Goal: Obtain resource: Download file/media

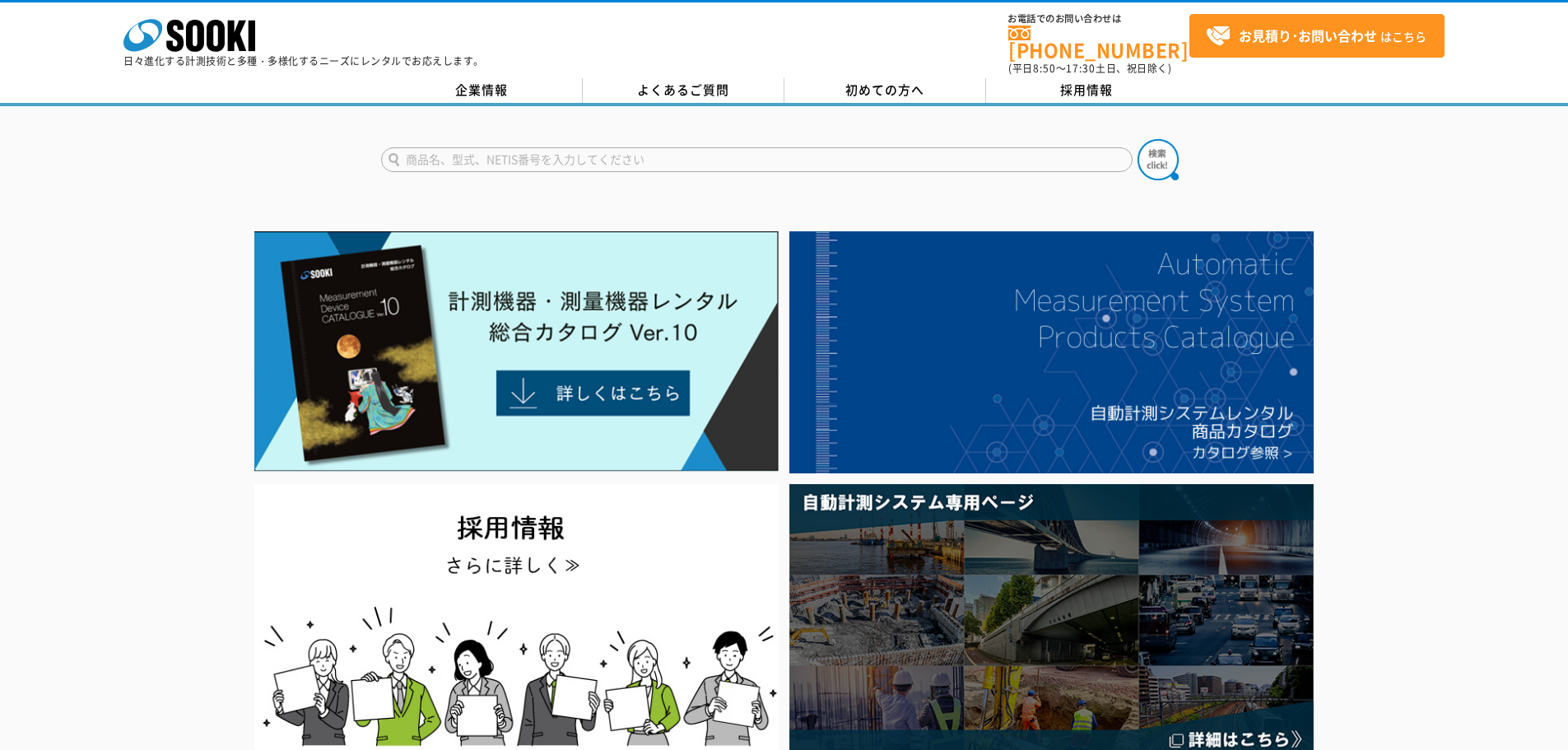
click at [486, 147] on input "text" at bounding box center [757, 159] width 751 height 25
type input "4400"
click at [1137, 139] on button at bounding box center [1158, 160] width 41 height 41
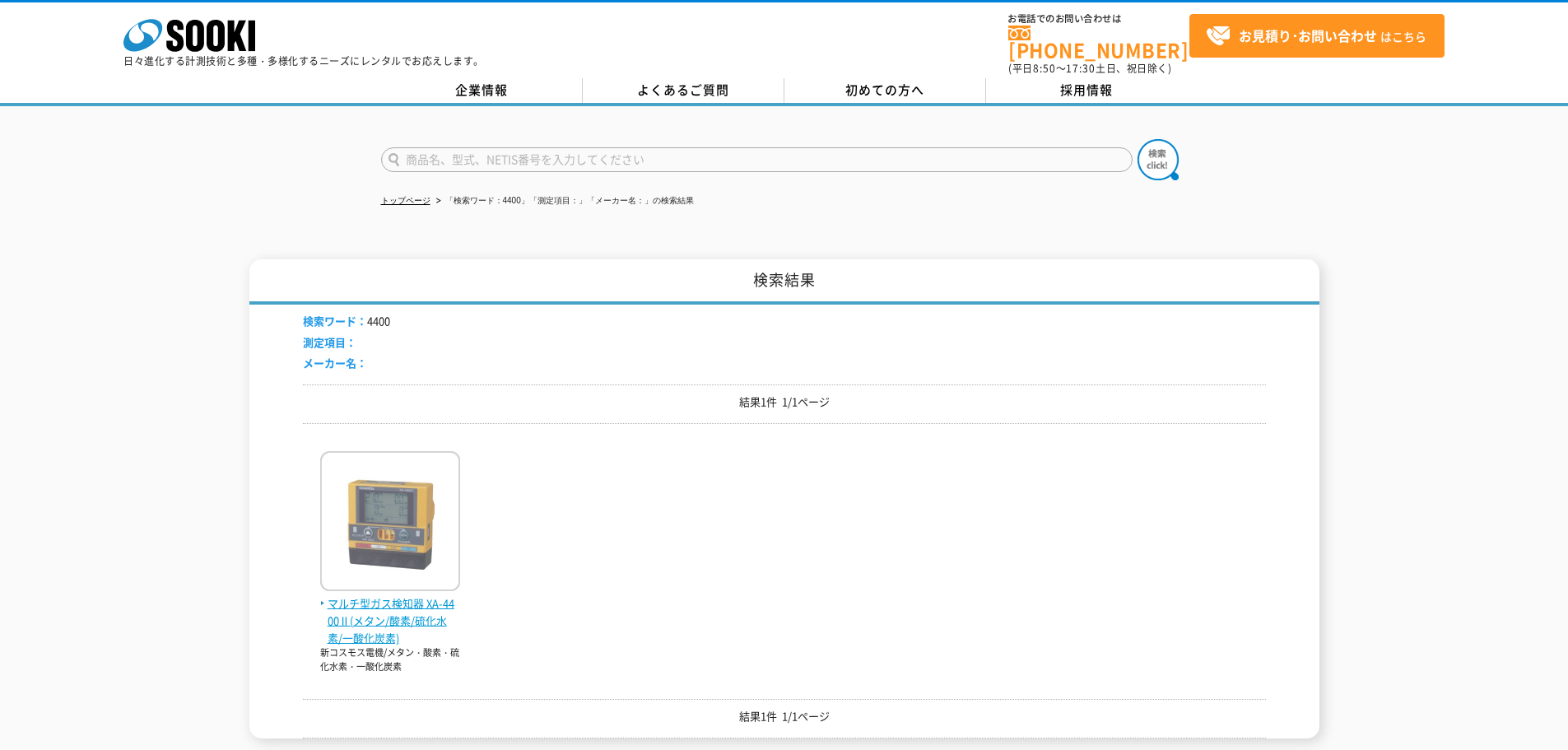
click at [367, 544] on img at bounding box center [390, 523] width 140 height 144
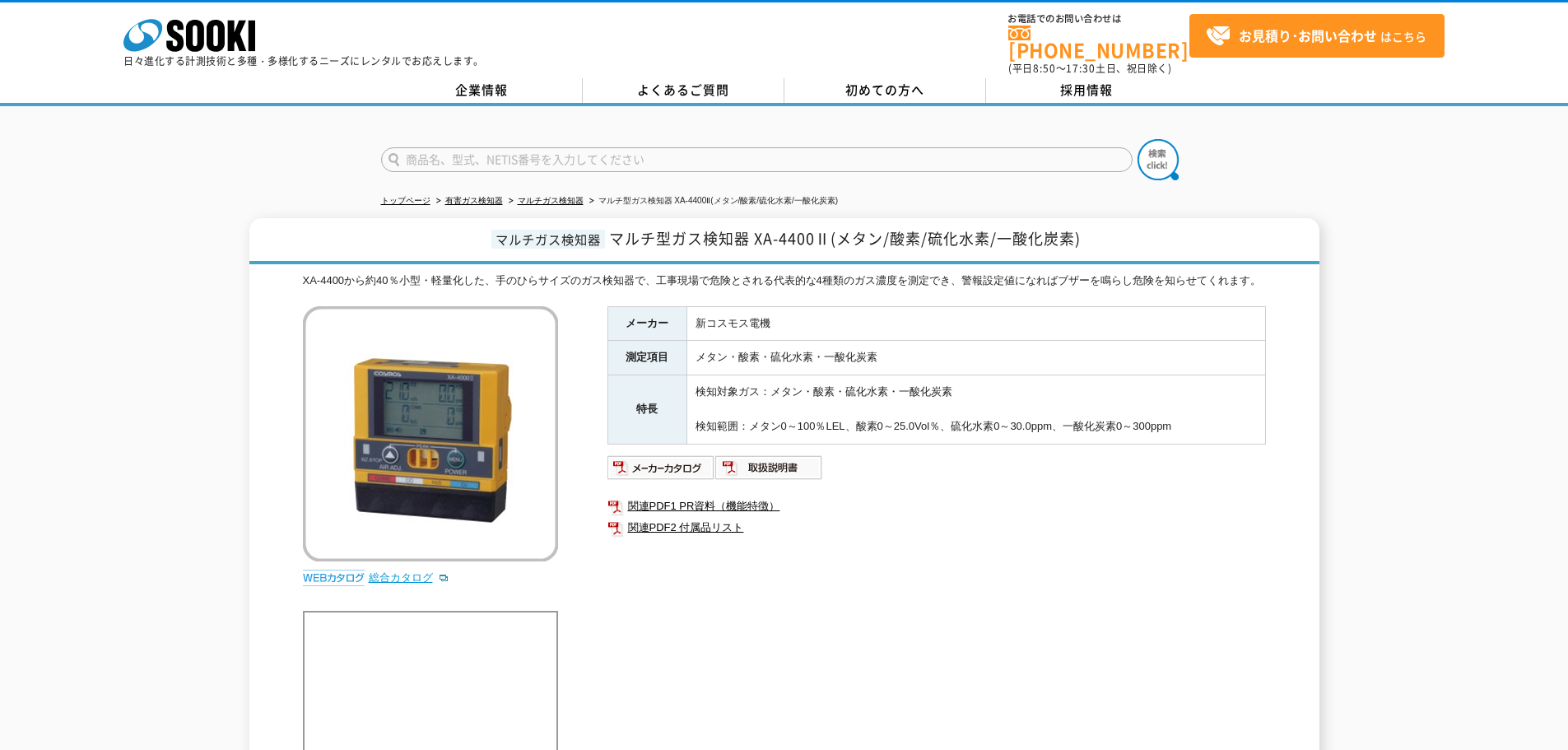
click at [376, 583] on link "総合カタログ" at bounding box center [409, 577] width 81 height 13
